Goal: Transaction & Acquisition: Purchase product/service

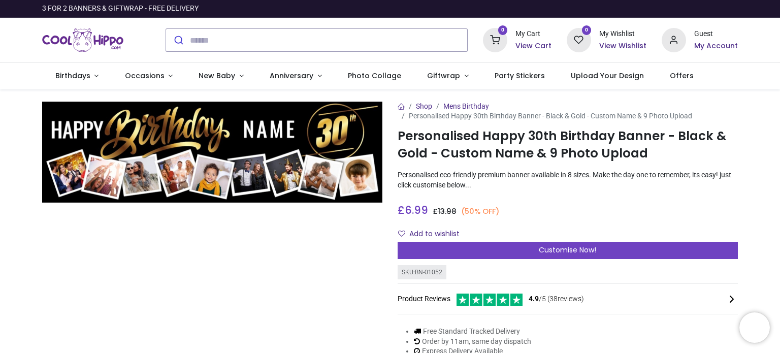
click at [86, 174] on img at bounding box center [212, 153] width 340 height 102
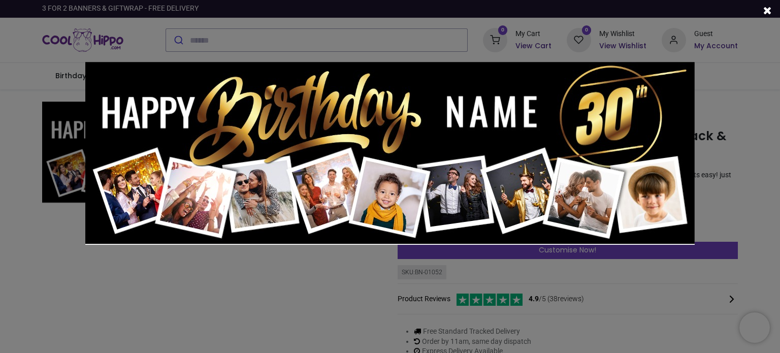
click at [707, 140] on div at bounding box center [390, 176] width 780 height 353
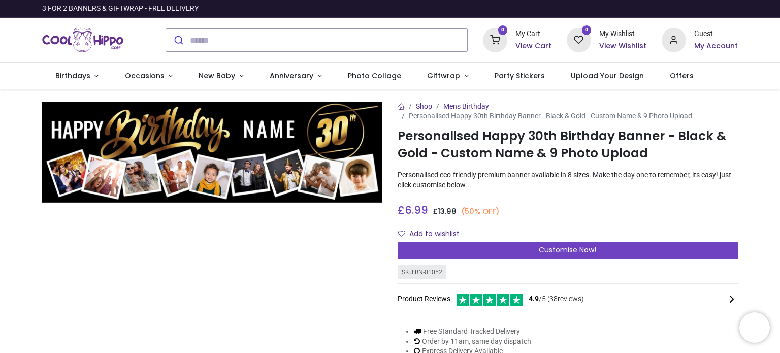
click at [560, 207] on div "£ 6.99 6.99 GBP £ 13.98 (50% OFF) £ 13.98 Not Available For Sale" at bounding box center [568, 208] width 340 height 19
click at [83, 174] on img at bounding box center [212, 153] width 340 height 102
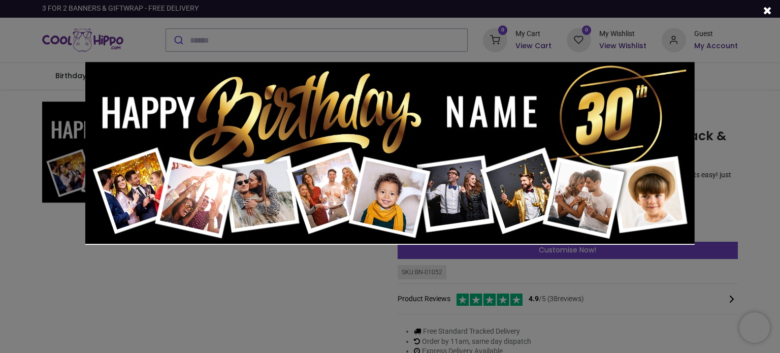
click at [222, 175] on img at bounding box center [390, 153] width 610 height 183
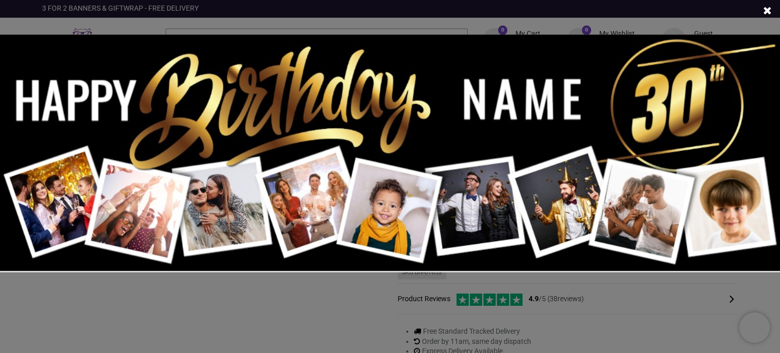
click at [599, 309] on div at bounding box center [390, 176] width 780 height 353
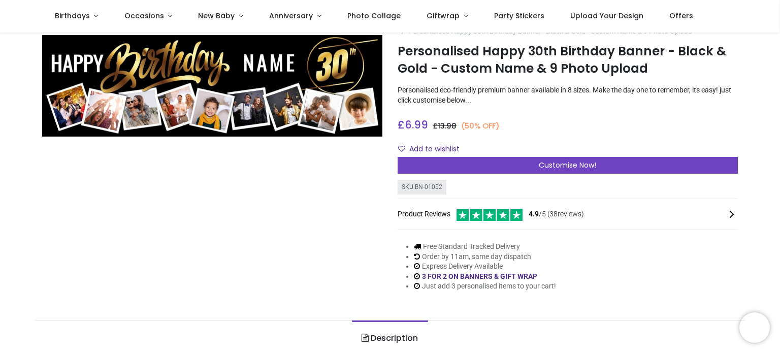
scroll to position [51, 0]
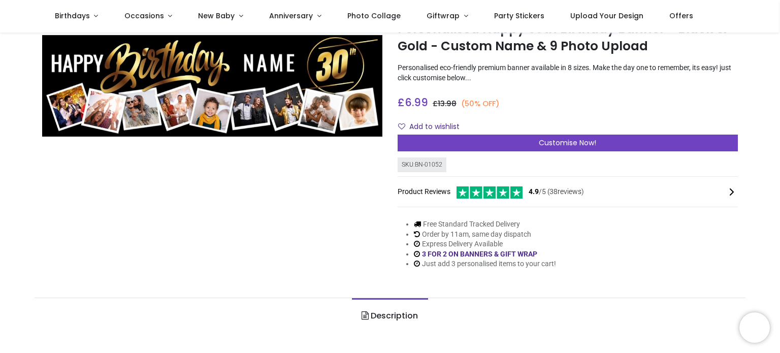
click at [77, 112] on img at bounding box center [212, 86] width 340 height 102
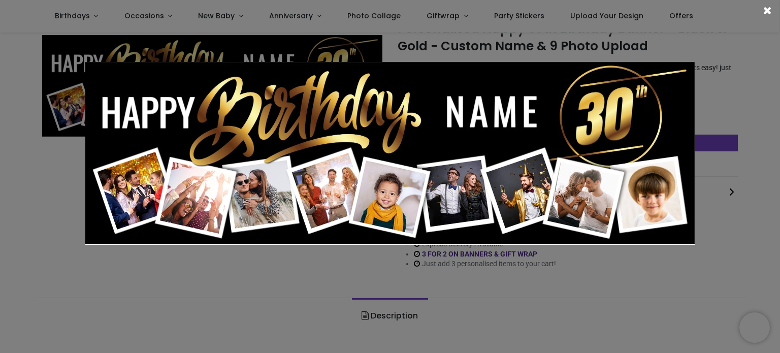
click at [250, 210] on img at bounding box center [390, 153] width 610 height 183
click at [543, 263] on div at bounding box center [391, 176] width 780 height 353
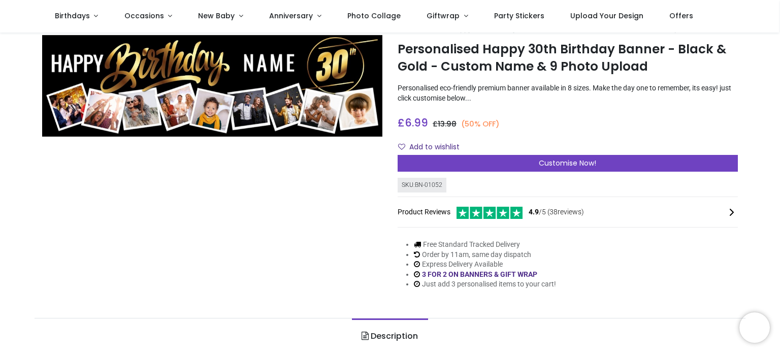
scroll to position [0, 0]
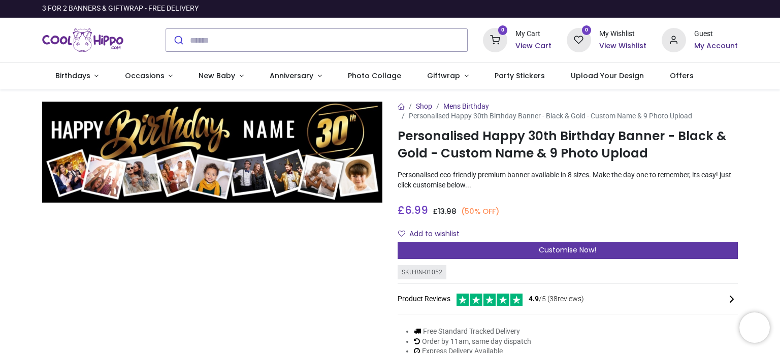
click at [609, 248] on div "Customise Now!" at bounding box center [568, 250] width 340 height 17
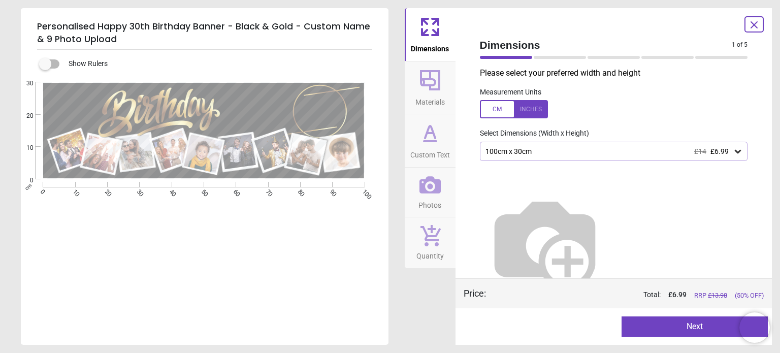
click at [524, 152] on div "100cm x 30cm £14 £6.99" at bounding box center [609, 151] width 249 height 9
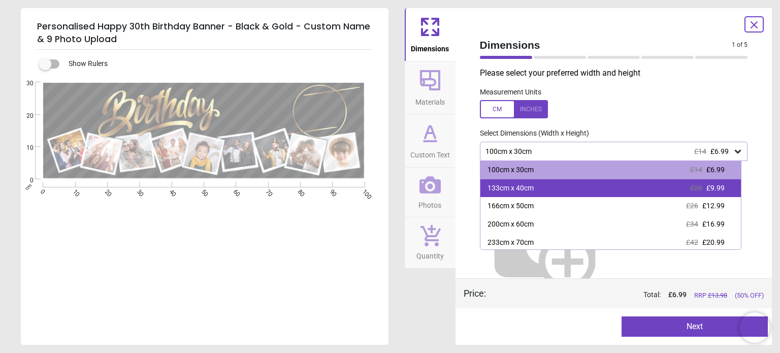
click at [626, 194] on div "133cm x 40cm £20 £9.99" at bounding box center [611, 188] width 261 height 18
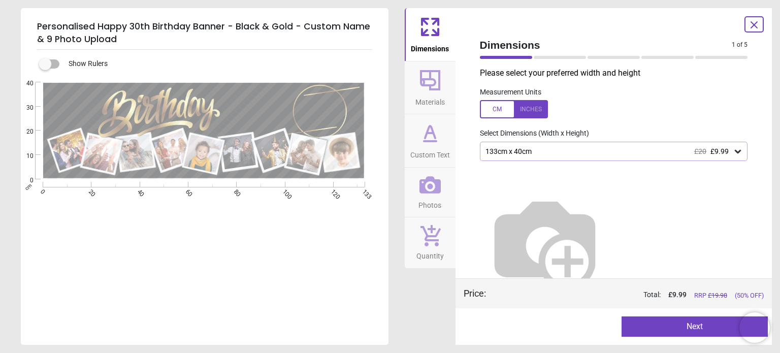
click at [424, 103] on span "Materials" at bounding box center [430, 99] width 29 height 15
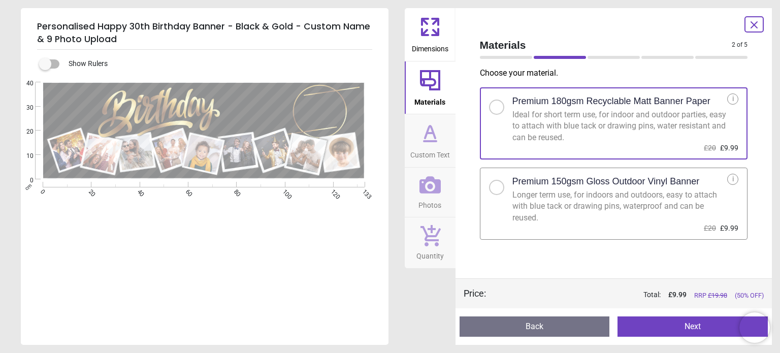
click at [430, 139] on icon at bounding box center [430, 133] width 24 height 24
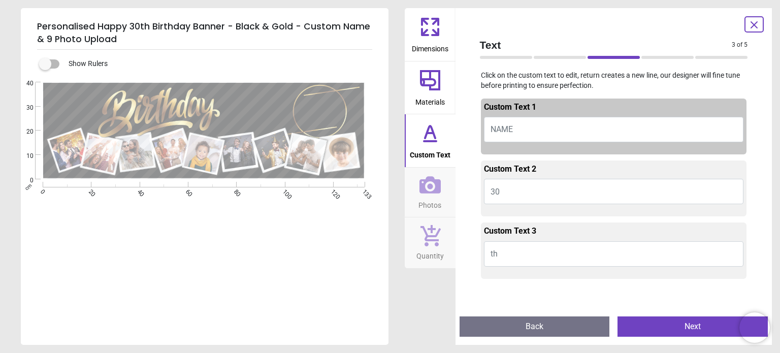
click at [440, 181] on icon at bounding box center [430, 184] width 21 height 17
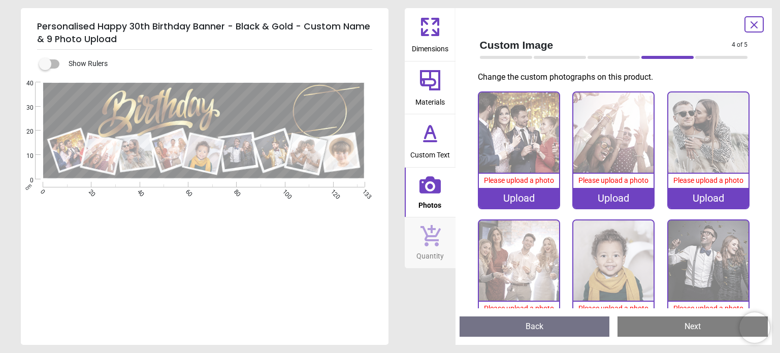
click at [439, 37] on icon at bounding box center [430, 27] width 24 height 24
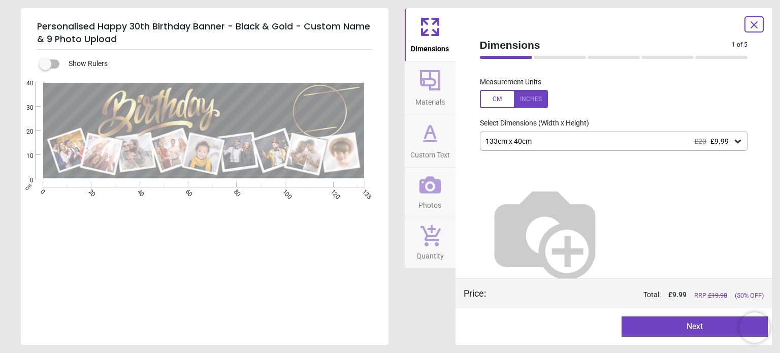
scroll to position [16, 0]
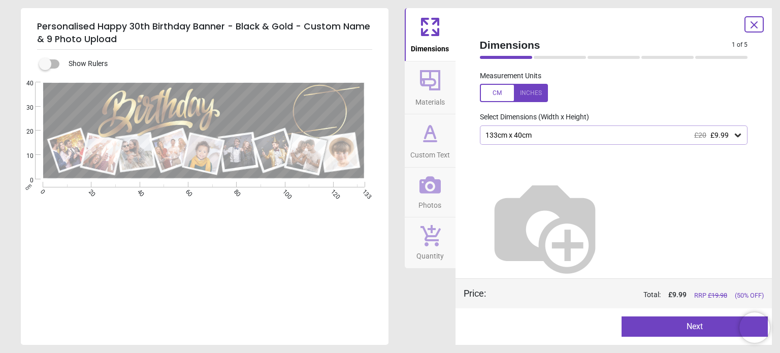
click at [542, 124] on div "Please select your preferred width and height Measurement Units Select Dimensio…" at bounding box center [614, 173] width 284 height 211
click at [545, 131] on div "133cm x 40cm £20 £9.99" at bounding box center [614, 134] width 268 height 19
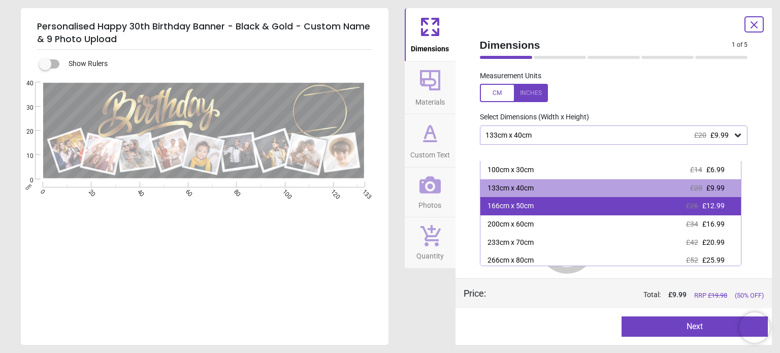
click at [564, 205] on div "166cm x 50cm £26 £12.99" at bounding box center [611, 206] width 261 height 18
